Goal: Check status: Check status

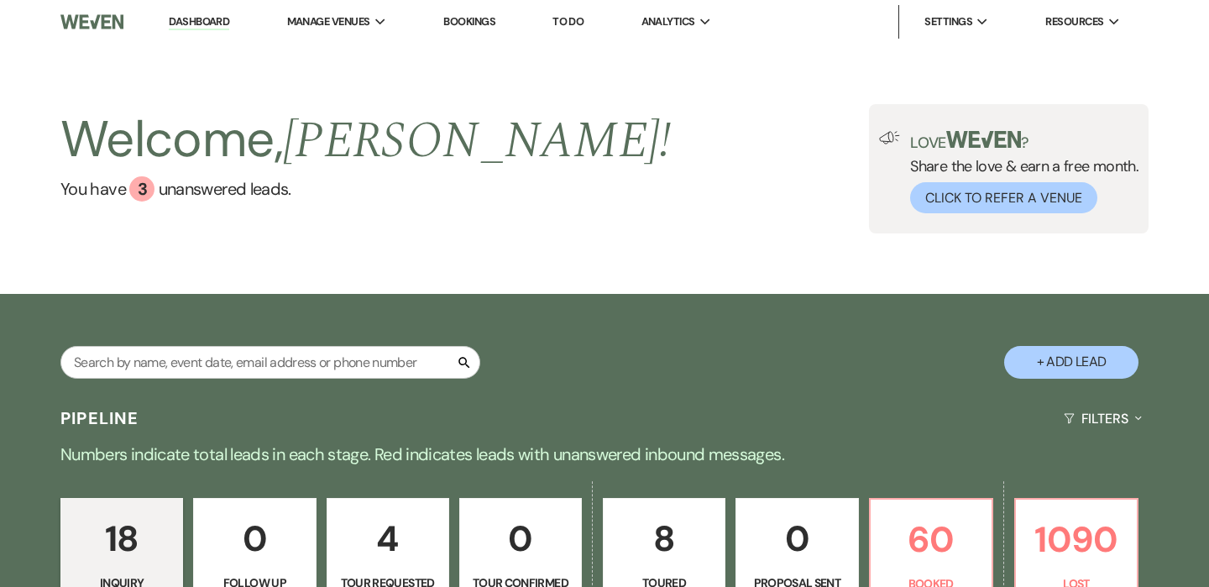
click at [472, 26] on link "Bookings" at bounding box center [469, 21] width 52 height 14
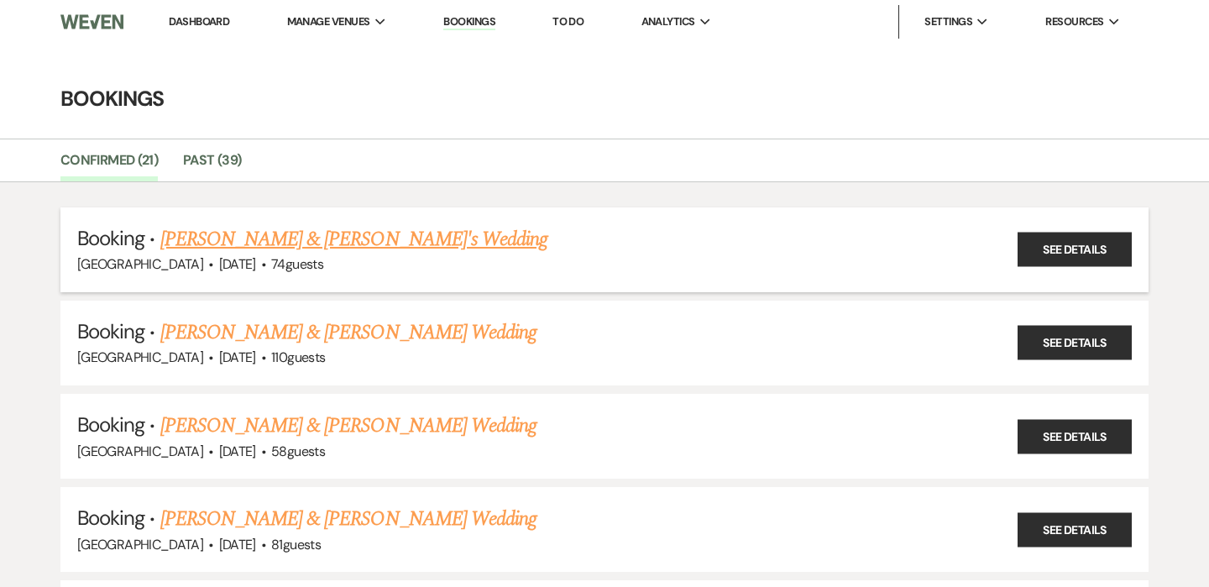
click at [360, 244] on link "[PERSON_NAME] & [PERSON_NAME]'s Wedding" at bounding box center [354, 239] width 388 height 30
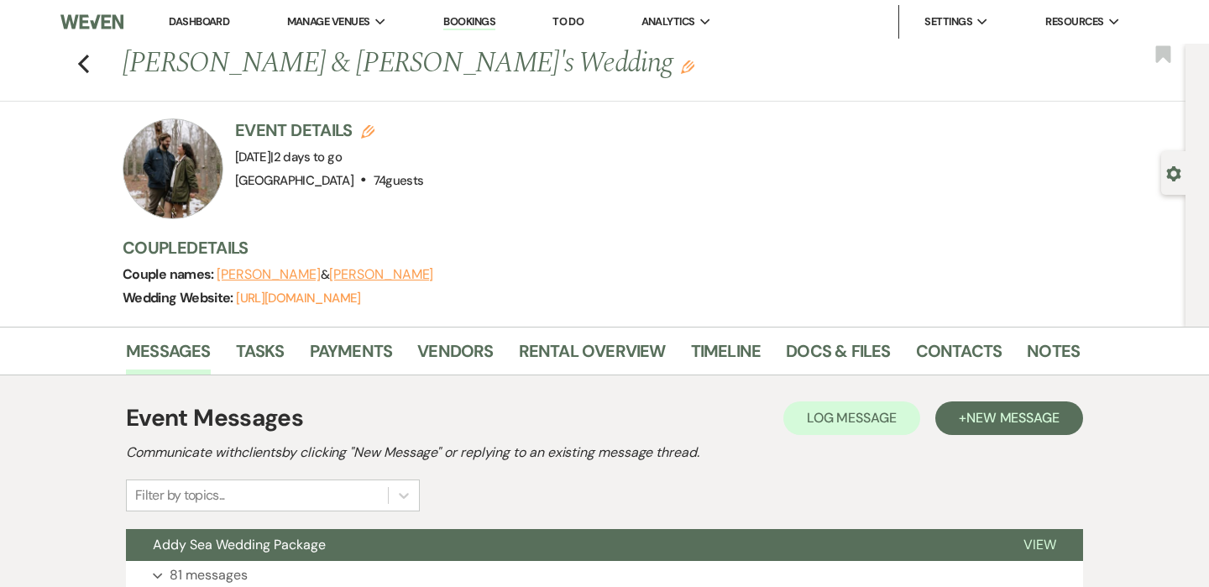
scroll to position [123, 0]
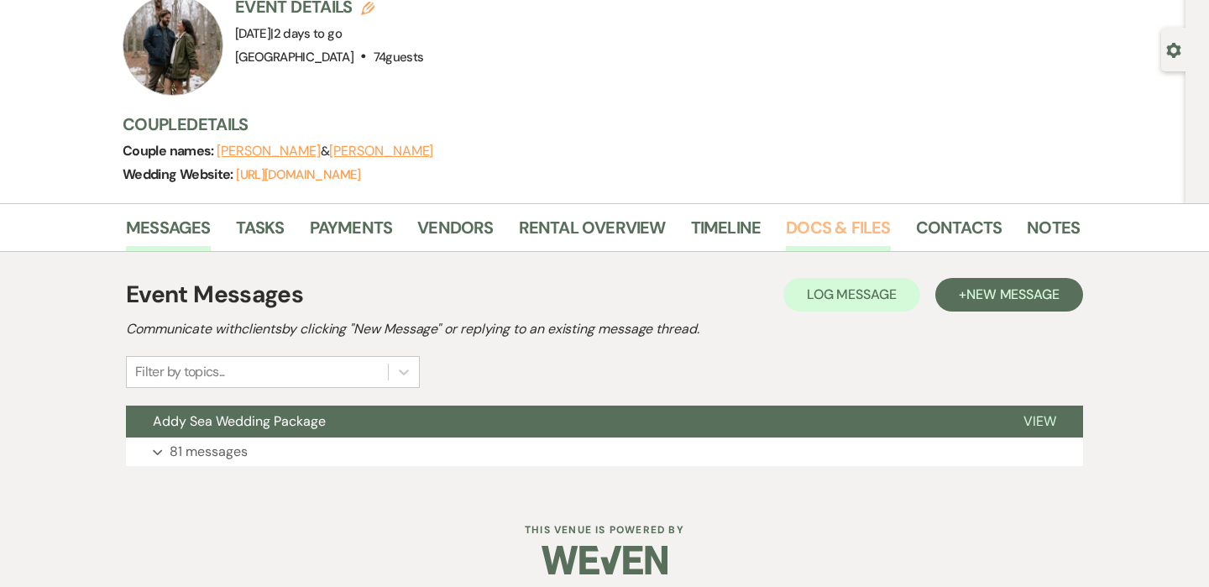
click at [827, 234] on link "Docs & Files" at bounding box center [838, 232] width 104 height 37
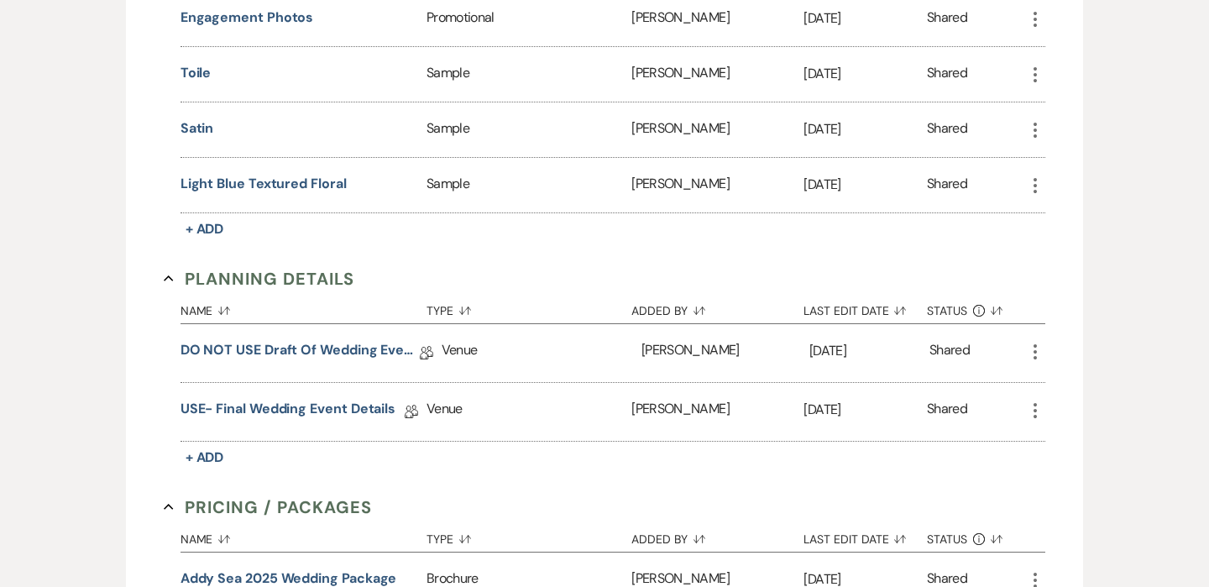
scroll to position [1526, 0]
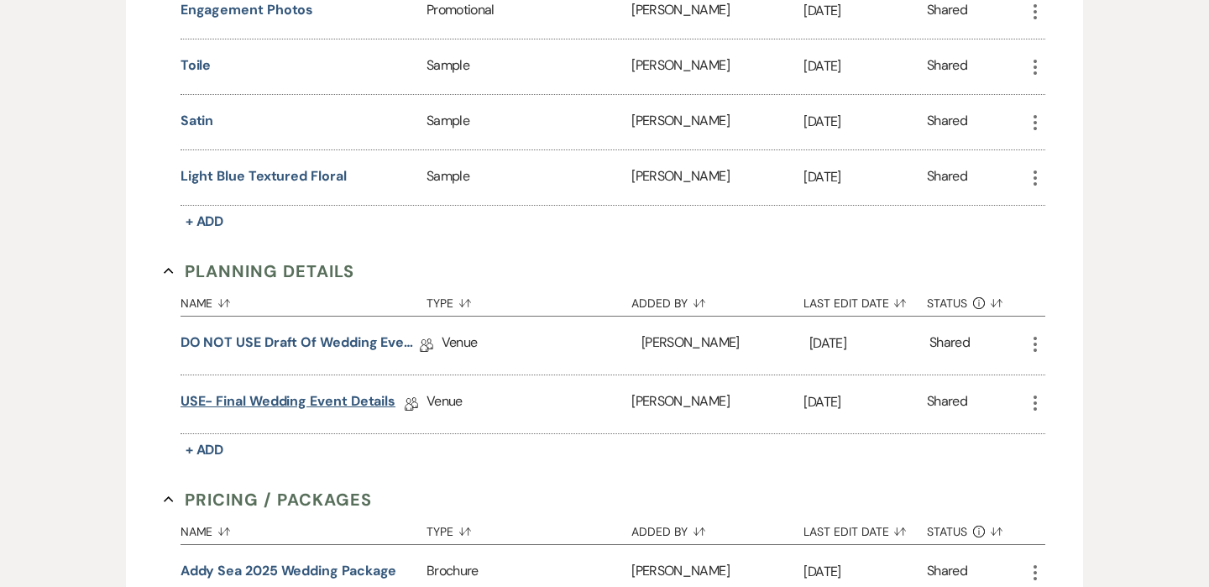
click at [306, 392] on link "USE- Final Wedding Event Details" at bounding box center [288, 404] width 215 height 26
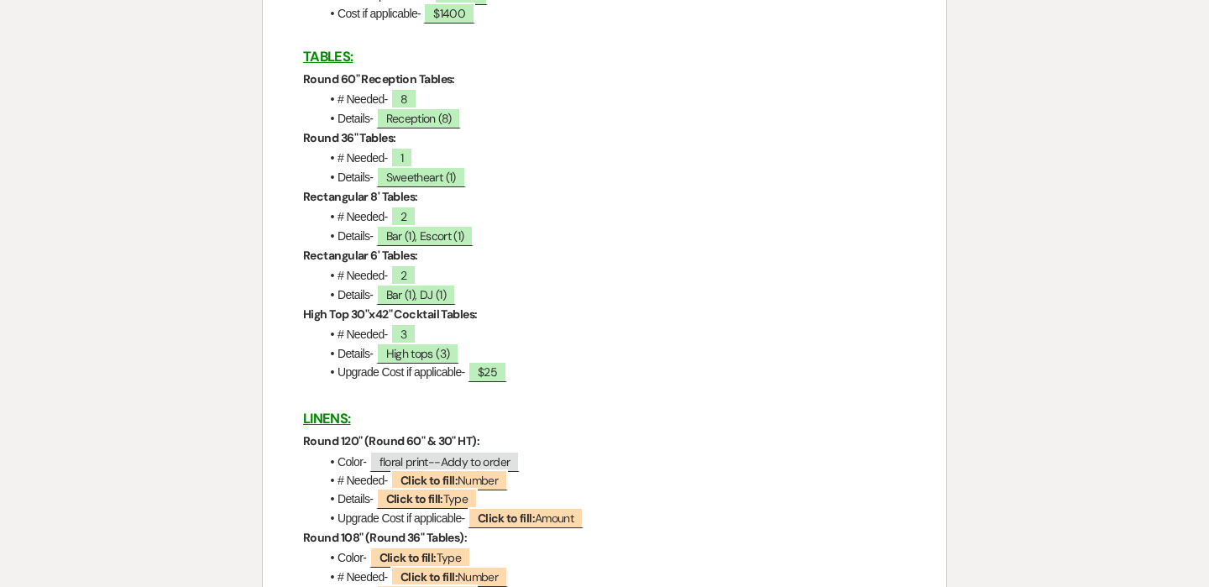
scroll to position [2264, 0]
